Goal: Check status

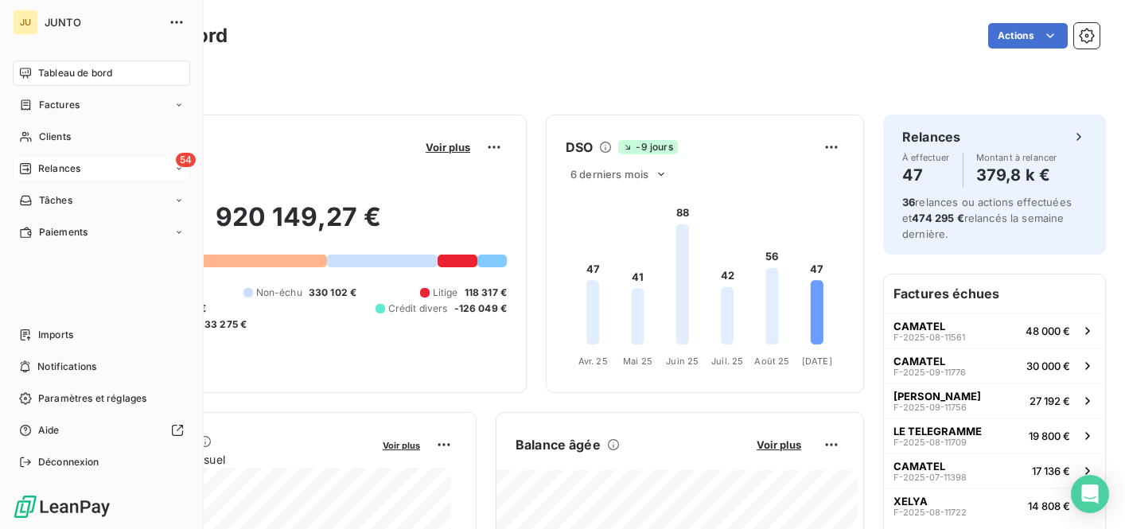
click at [35, 173] on div "Relances" at bounding box center [49, 168] width 61 height 14
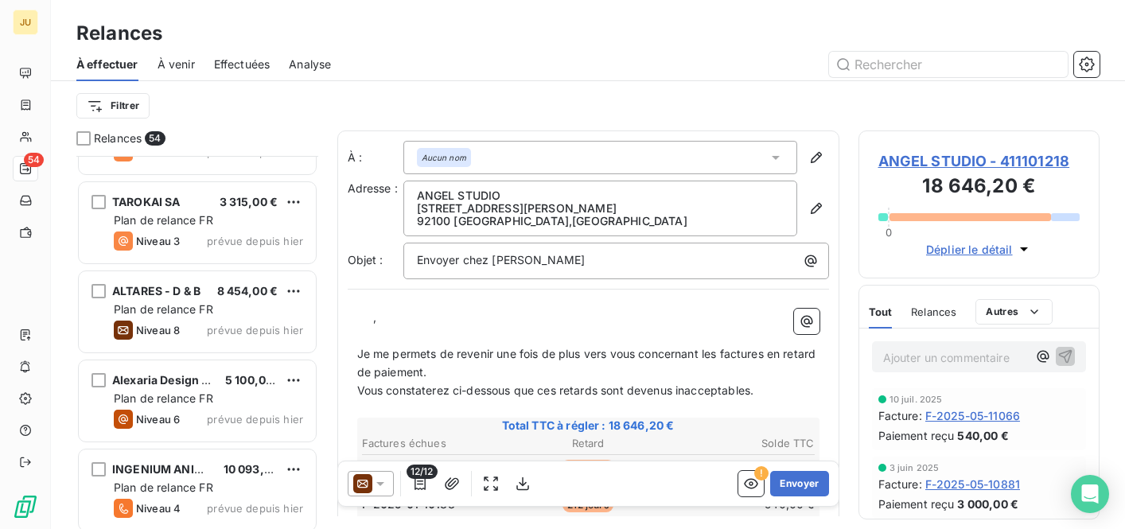
scroll to position [3703, 0]
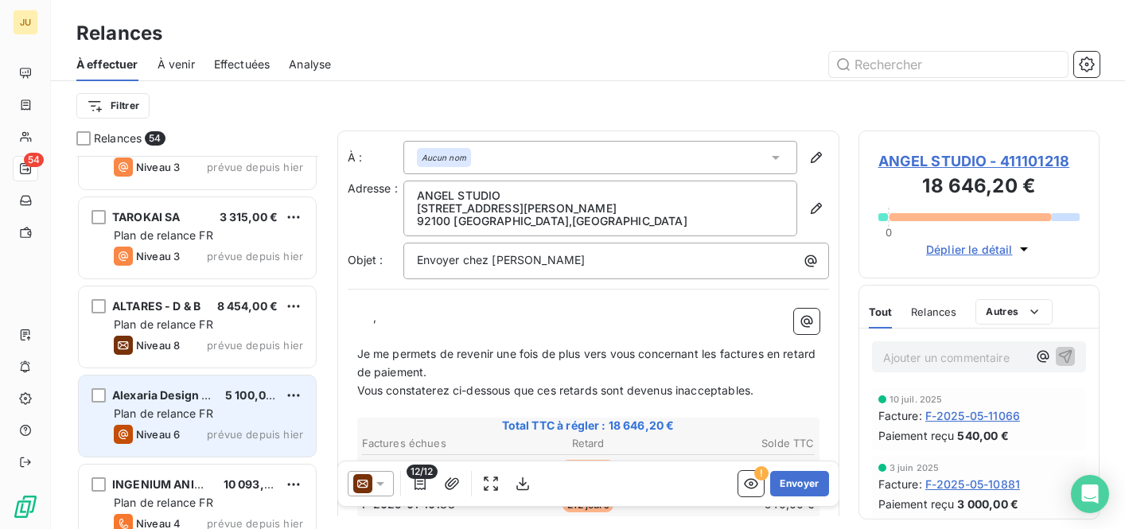
click at [192, 414] on span "Plan de relance FR" at bounding box center [163, 413] width 99 height 14
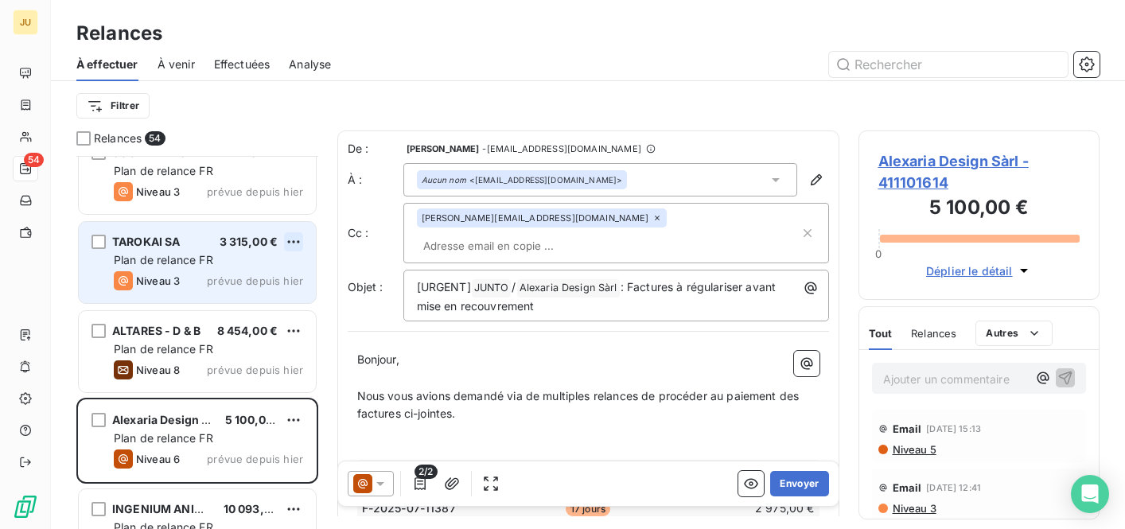
scroll to position [3673, 0]
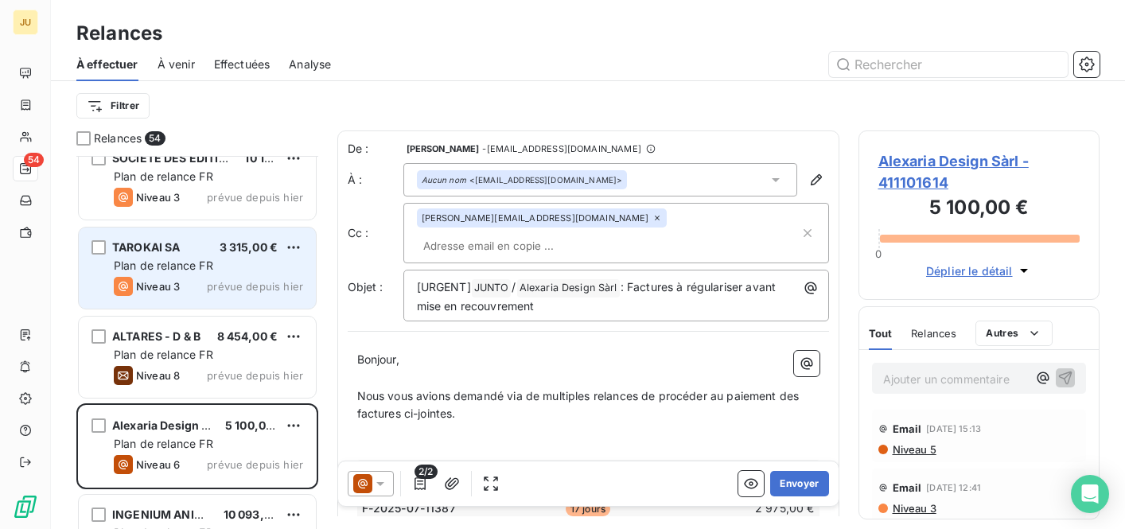
click at [226, 286] on span "prévue depuis hier" at bounding box center [255, 286] width 96 height 13
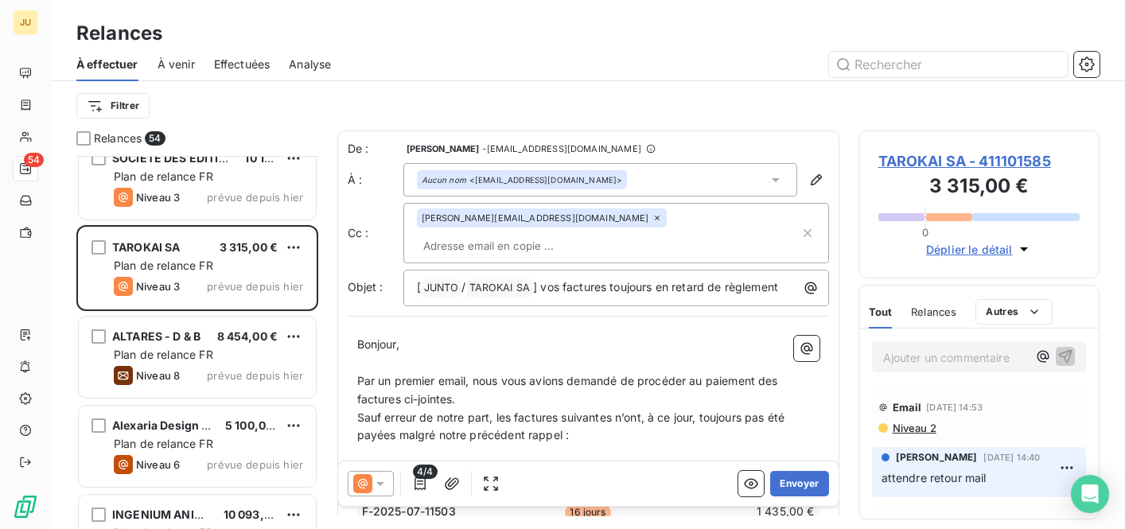
click at [908, 419] on div "Email [DATE] 14:53" at bounding box center [979, 407] width 202 height 25
click at [913, 435] on div "Email [DATE] 14:53 Niveau 2" at bounding box center [979, 414] width 215 height 52
click at [908, 425] on span "Niveau 2" at bounding box center [913, 428] width 45 height 13
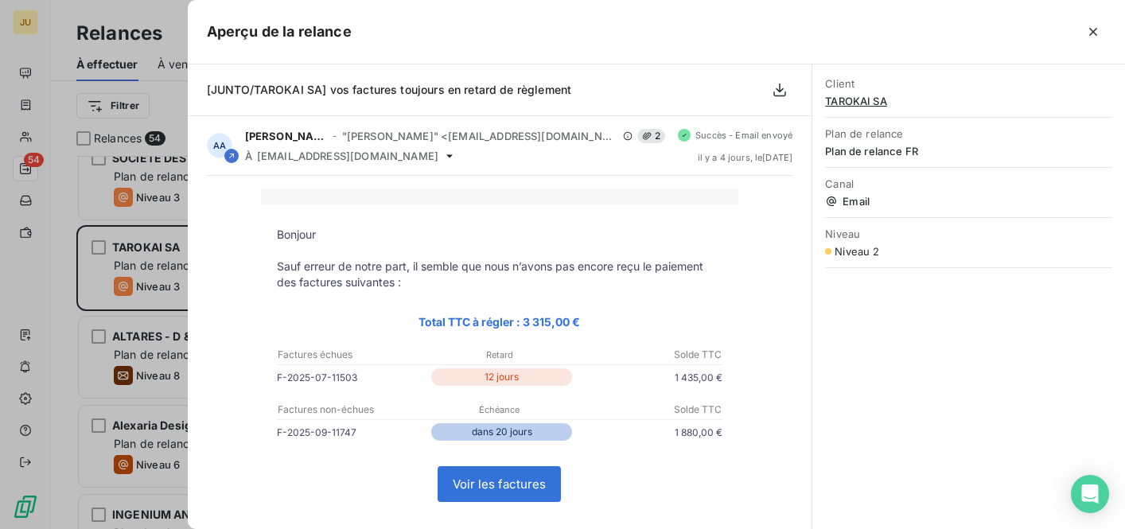
click at [128, 45] on div at bounding box center [562, 264] width 1125 height 529
